Goal: Information Seeking & Learning: Find specific fact

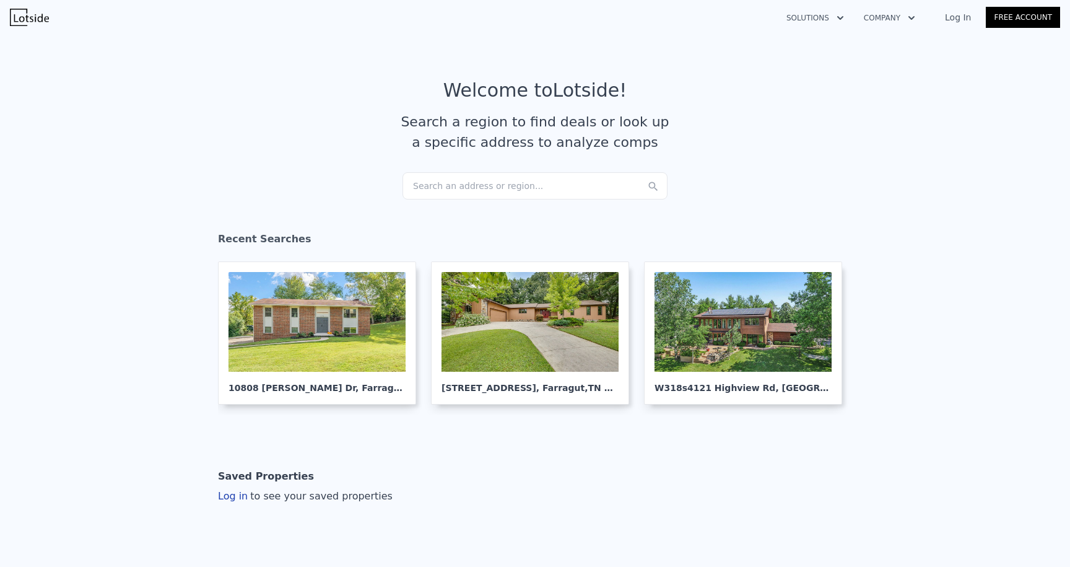
click at [435, 201] on section "Welcome to Lotside ! Search a region to find deals or look up a specific addres…" at bounding box center [535, 126] width 1070 height 192
click at [440, 190] on div "Search an address or region..." at bounding box center [534, 185] width 265 height 27
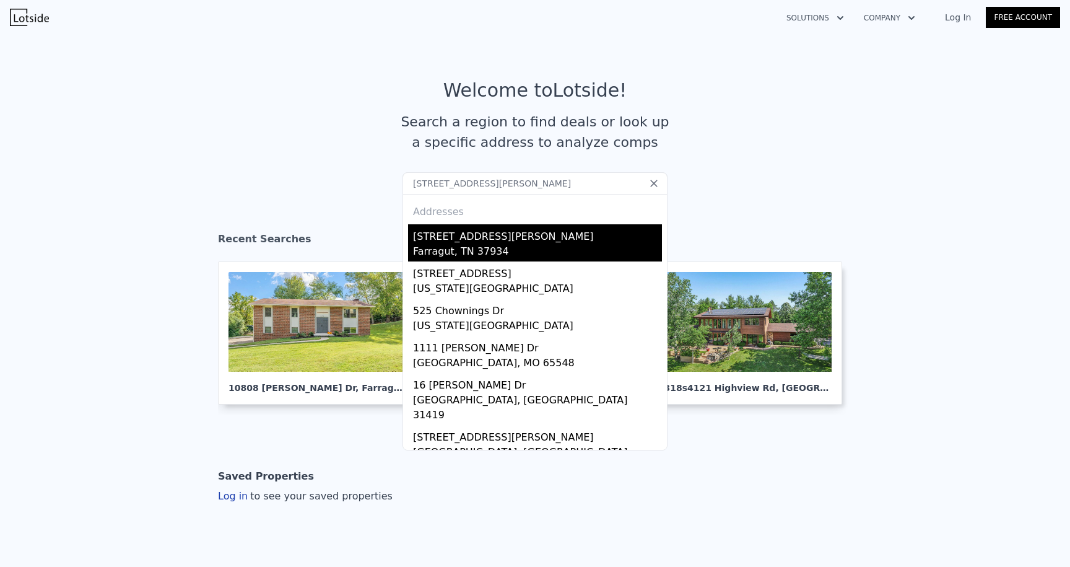
type input "[STREET_ADDRESS][PERSON_NAME]"
click at [566, 237] on div "[STREET_ADDRESS][PERSON_NAME]" at bounding box center [537, 234] width 249 height 20
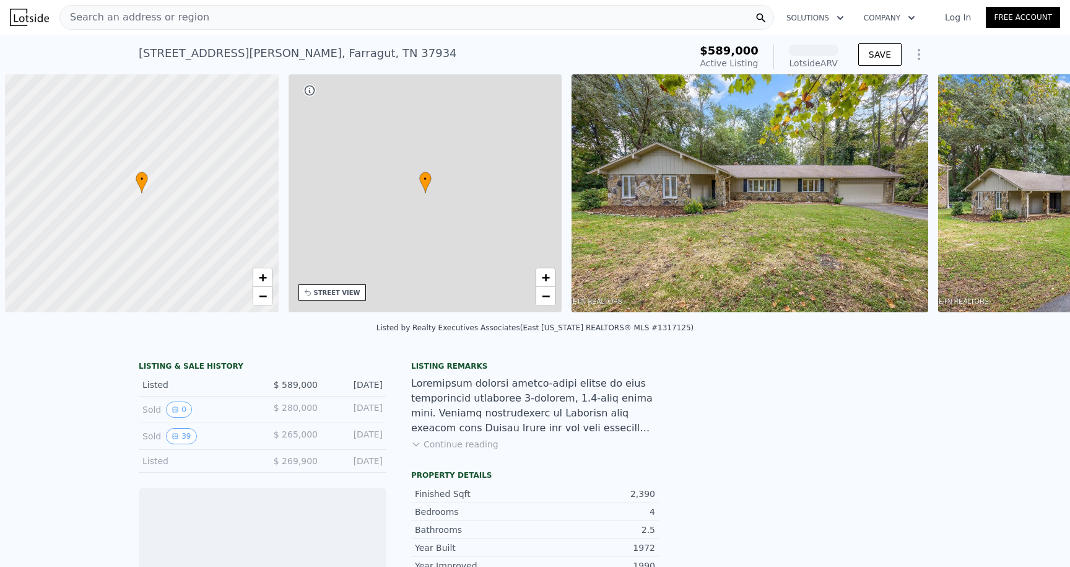
scroll to position [0, 5]
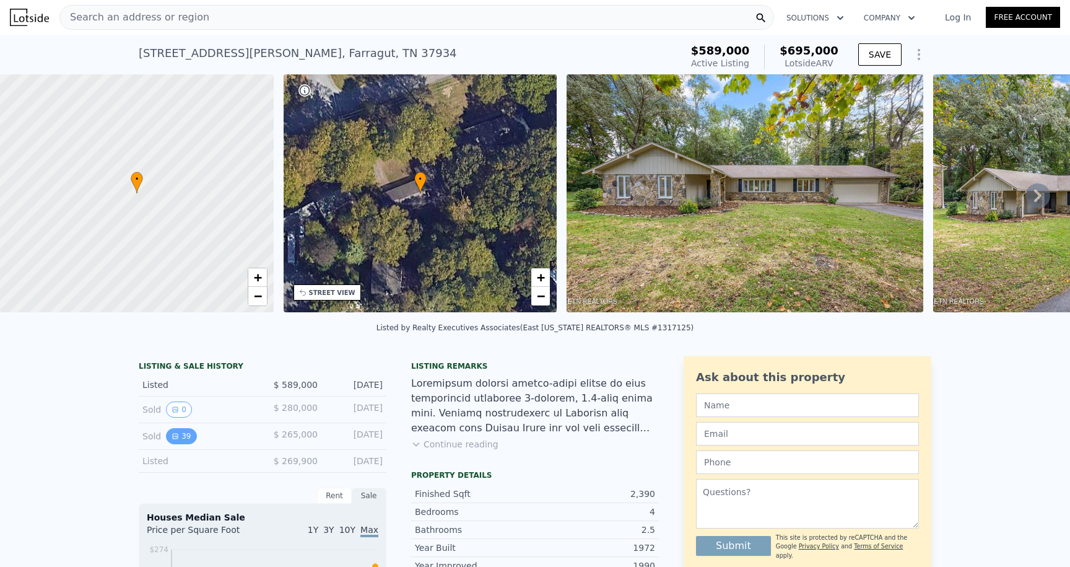
click at [185, 442] on button "39" at bounding box center [181, 436] width 30 height 16
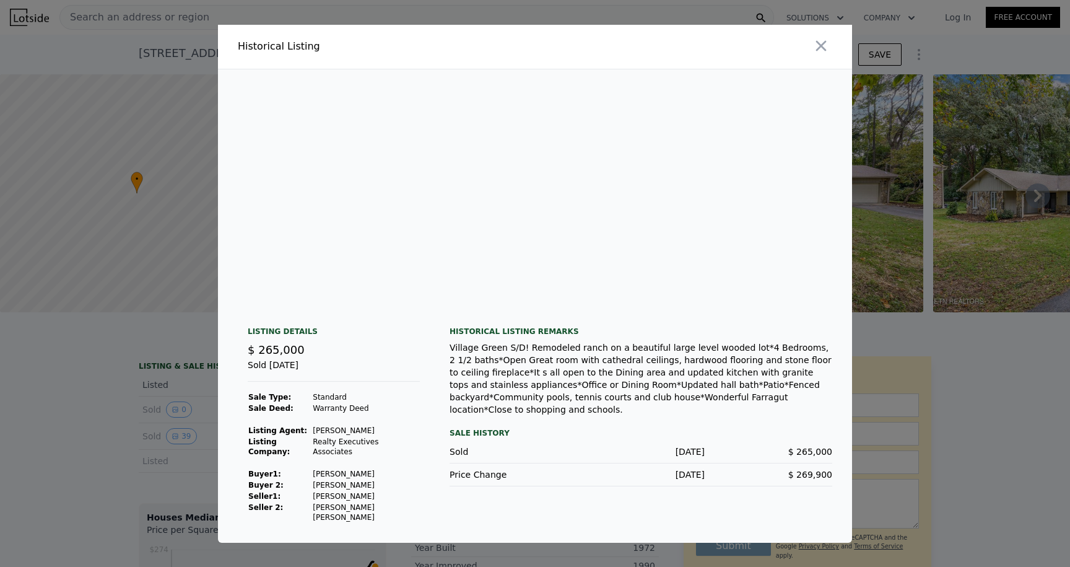
scroll to position [0, 7470]
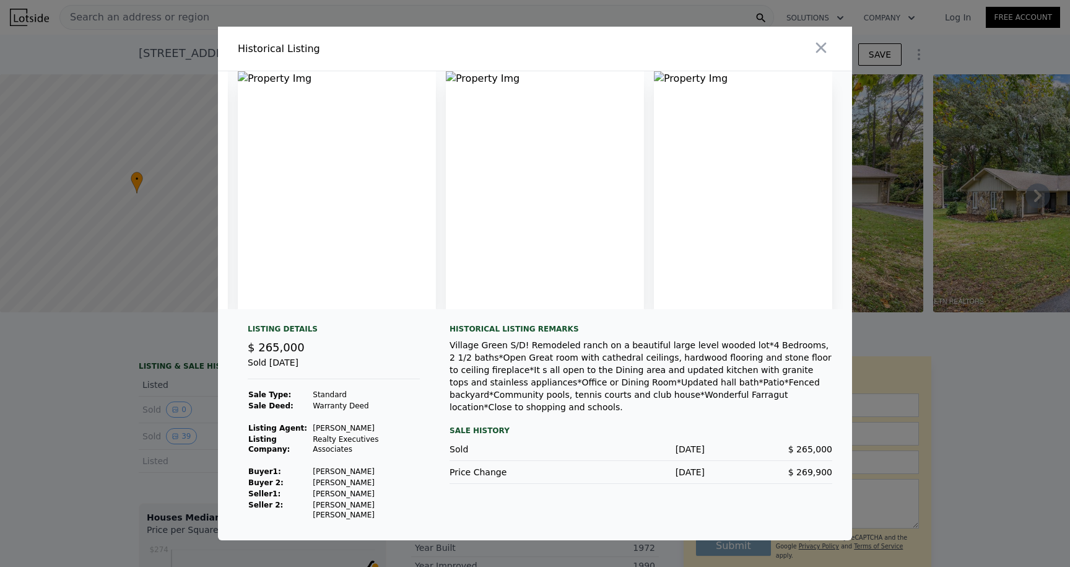
click at [958, 412] on div at bounding box center [535, 283] width 1070 height 567
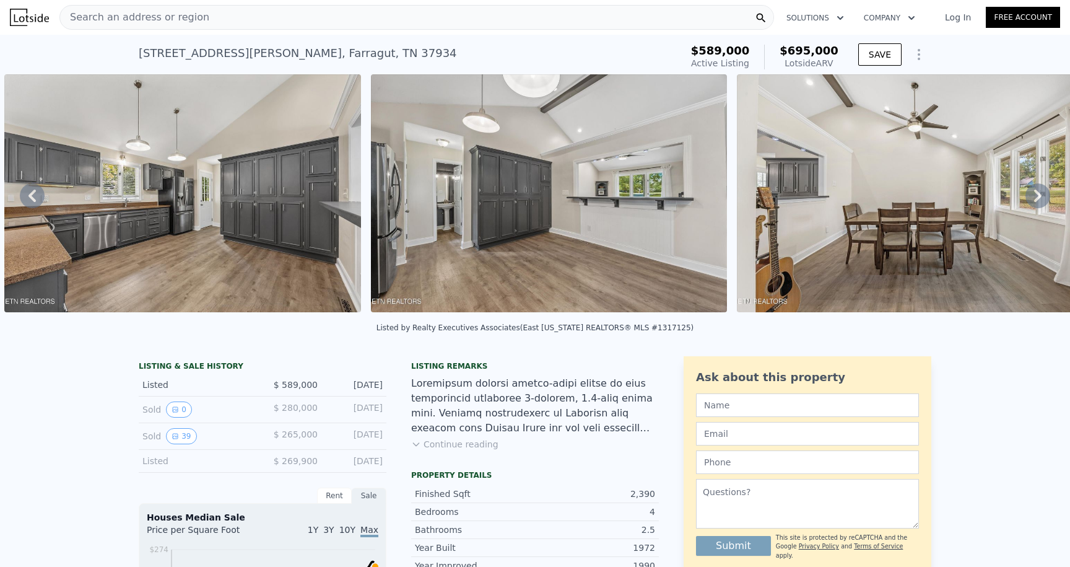
scroll to position [0, 6062]
click at [801, 62] on div "Lotside ARV" at bounding box center [809, 63] width 59 height 12
drag, startPoint x: 842, startPoint y: 61, endPoint x: 776, endPoint y: 66, distance: 66.4
click at [776, 66] on div "$589,000 Active Listing $695,000 Lotside ARV SAVE" at bounding box center [808, 57] width 245 height 35
copy div "Lotside ARV"
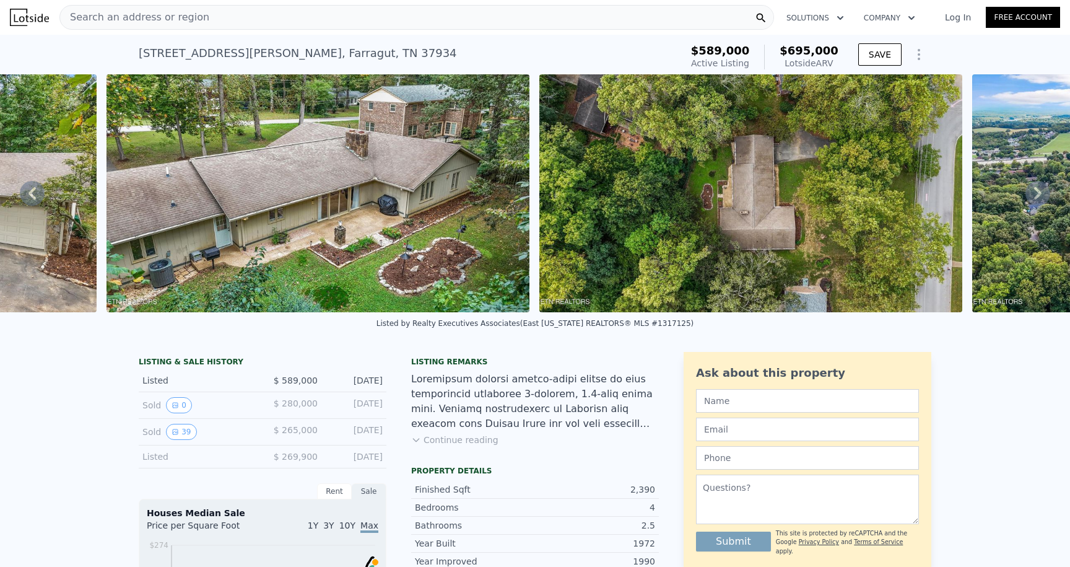
scroll to position [0, 14088]
